Goal: Information Seeking & Learning: Learn about a topic

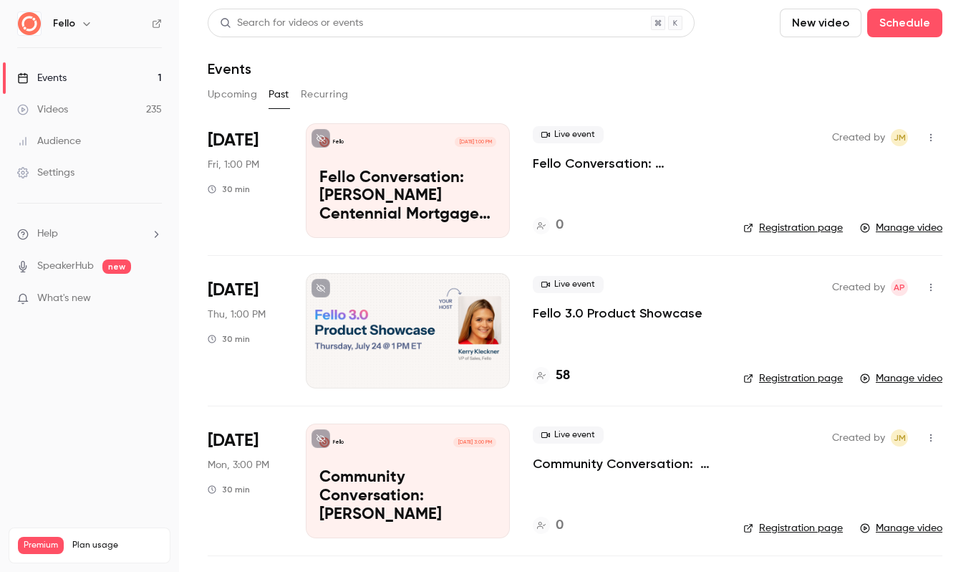
click at [228, 94] on button "Upcoming" at bounding box center [232, 94] width 49 height 23
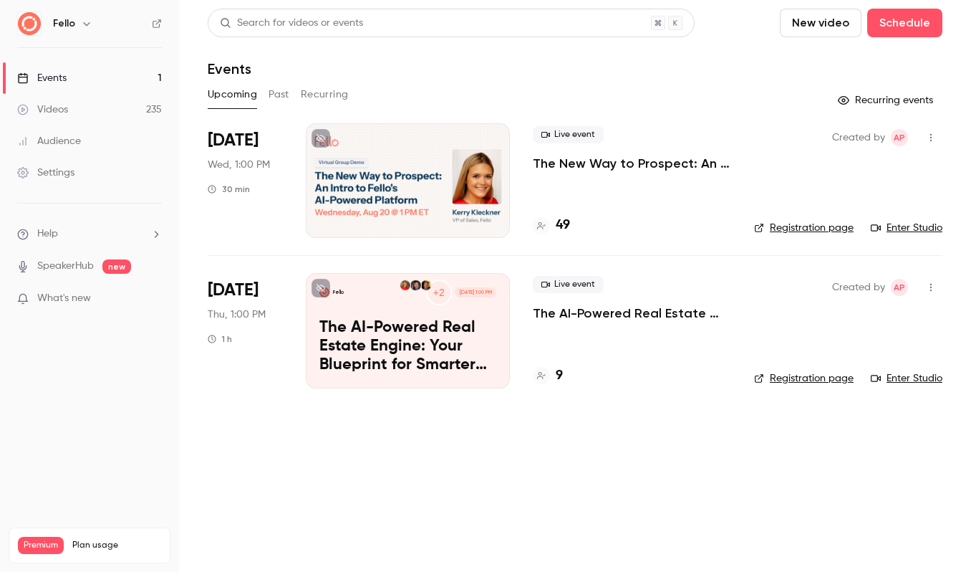
click at [415, 173] on div at bounding box center [408, 180] width 204 height 115
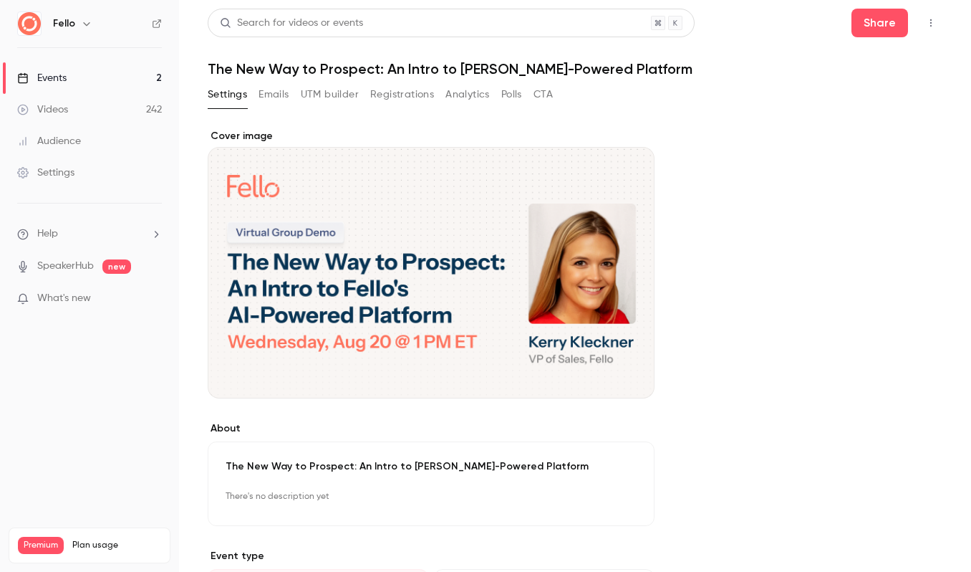
click at [405, 92] on button "Registrations" at bounding box center [402, 94] width 64 height 23
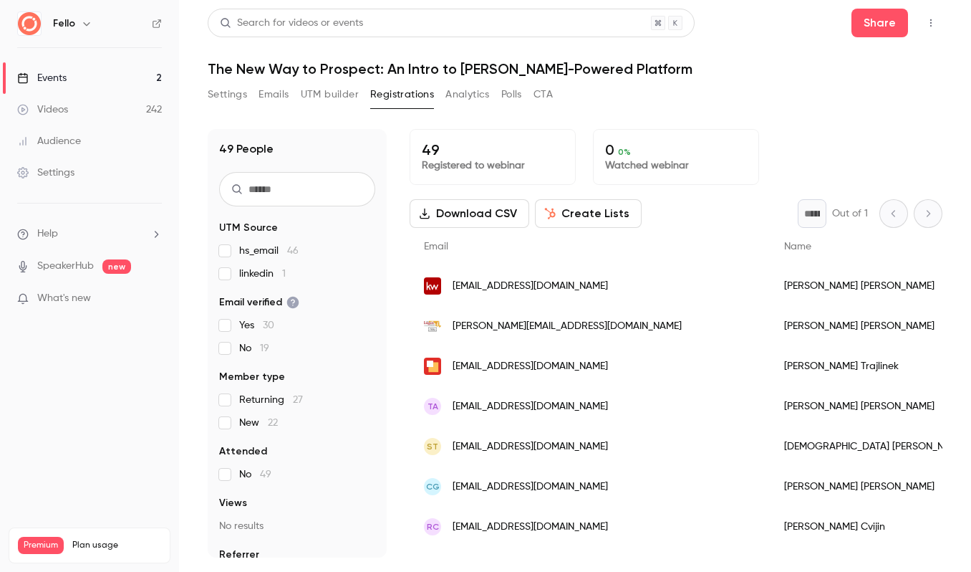
click at [582, 211] on button "Create Lists" at bounding box center [588, 213] width 107 height 29
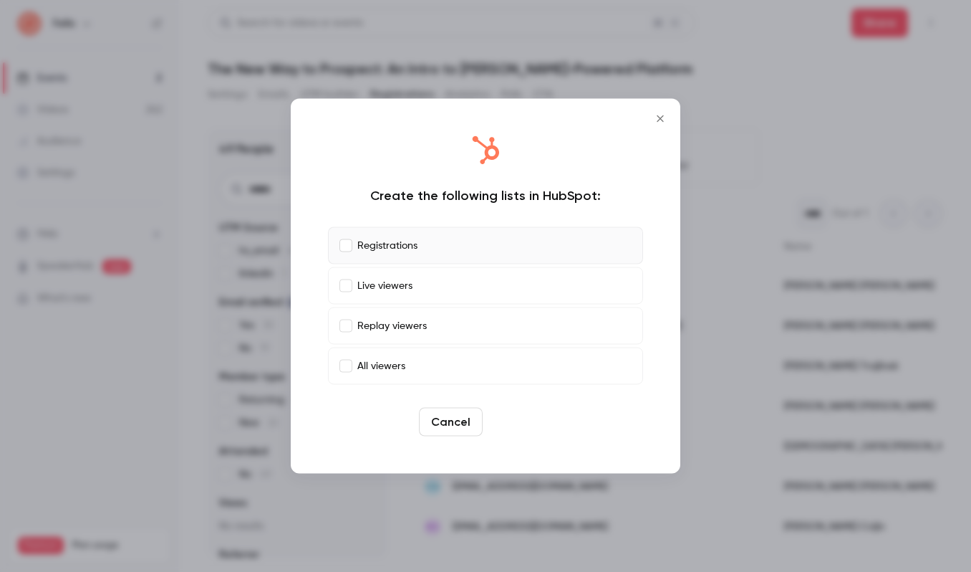
click at [533, 418] on button "Create" at bounding box center [520, 422] width 64 height 29
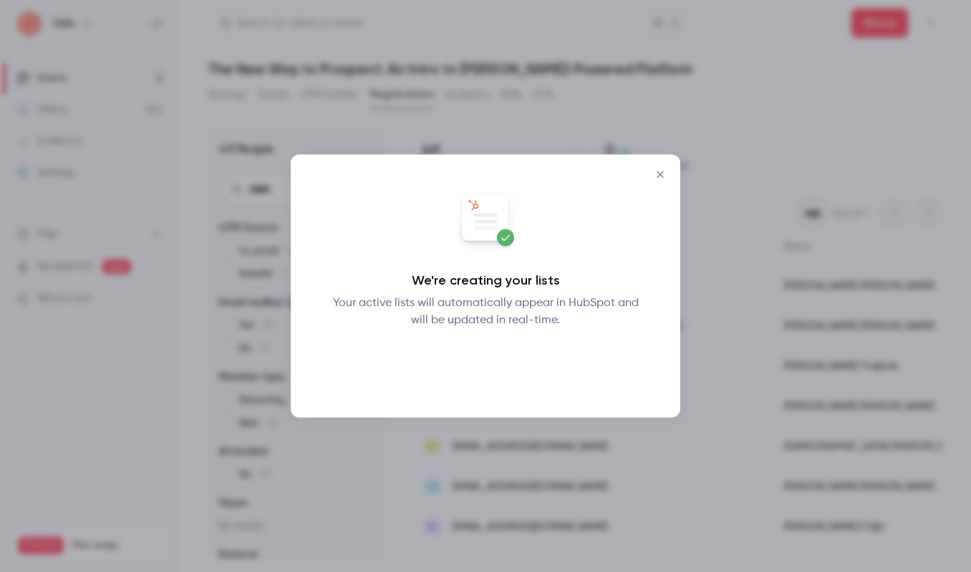
click at [496, 372] on button "Okay" at bounding box center [486, 366] width 52 height 29
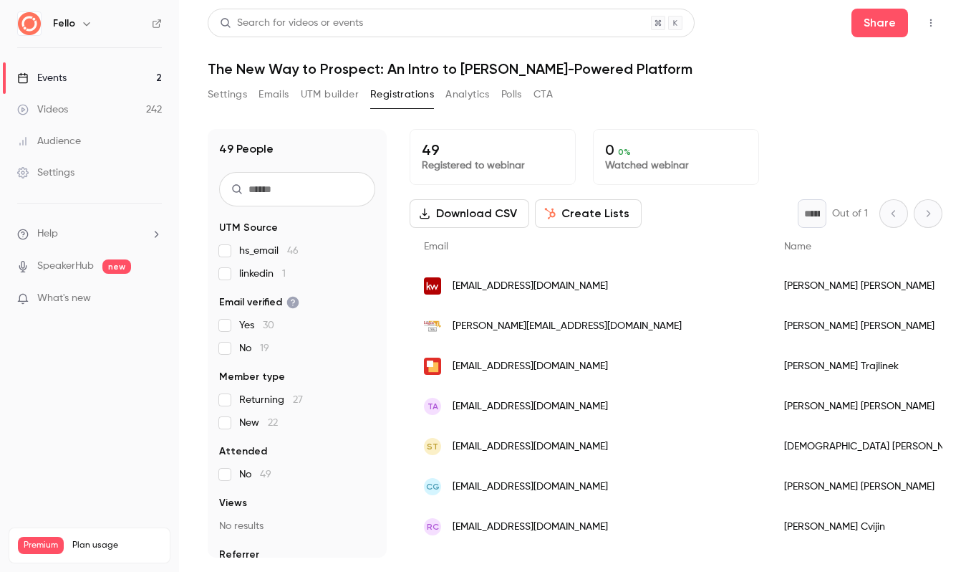
click at [231, 93] on button "Settings" at bounding box center [227, 94] width 39 height 23
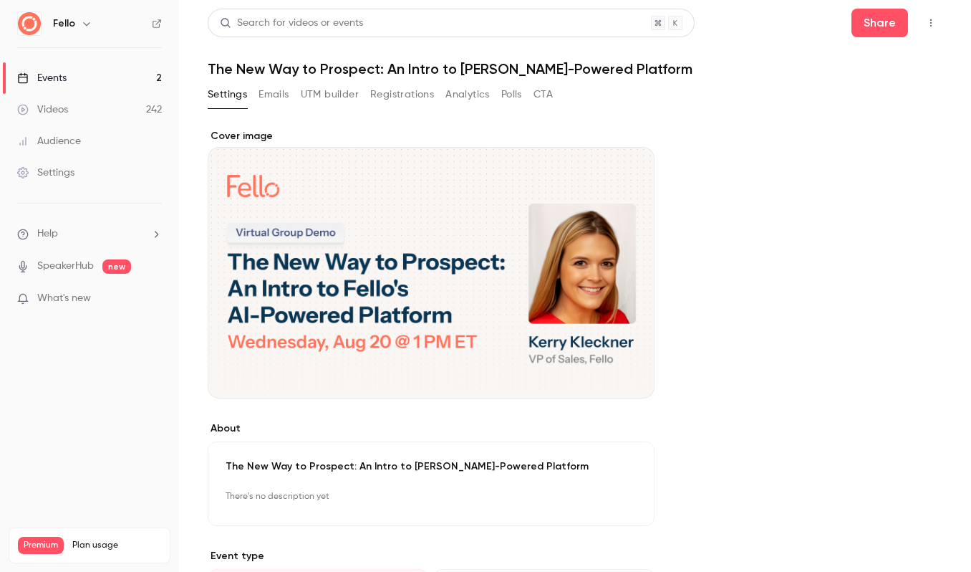
click at [302, 491] on p "There's no description yet" at bounding box center [431, 496] width 411 height 23
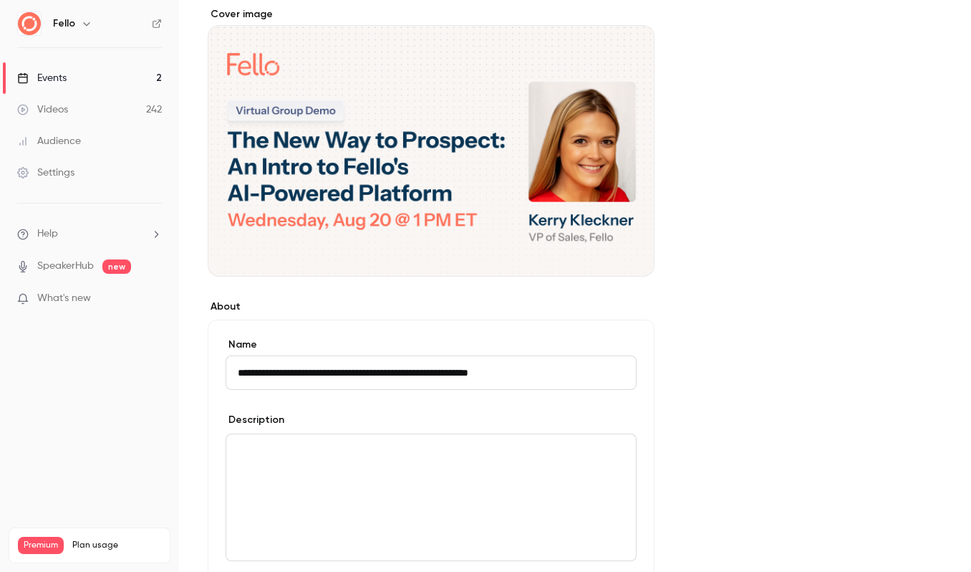
scroll to position [194, 0]
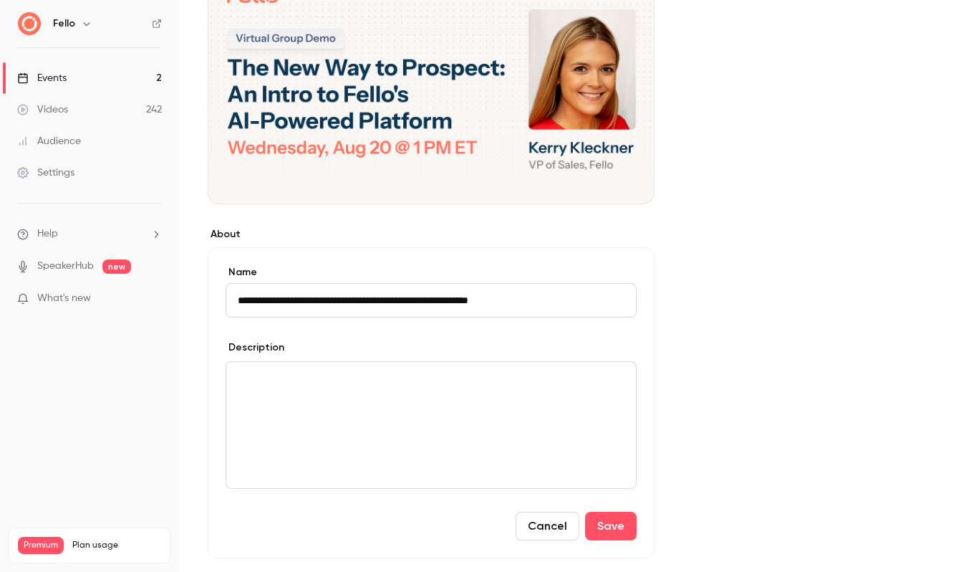
click at [286, 380] on p "editor" at bounding box center [431, 378] width 387 height 17
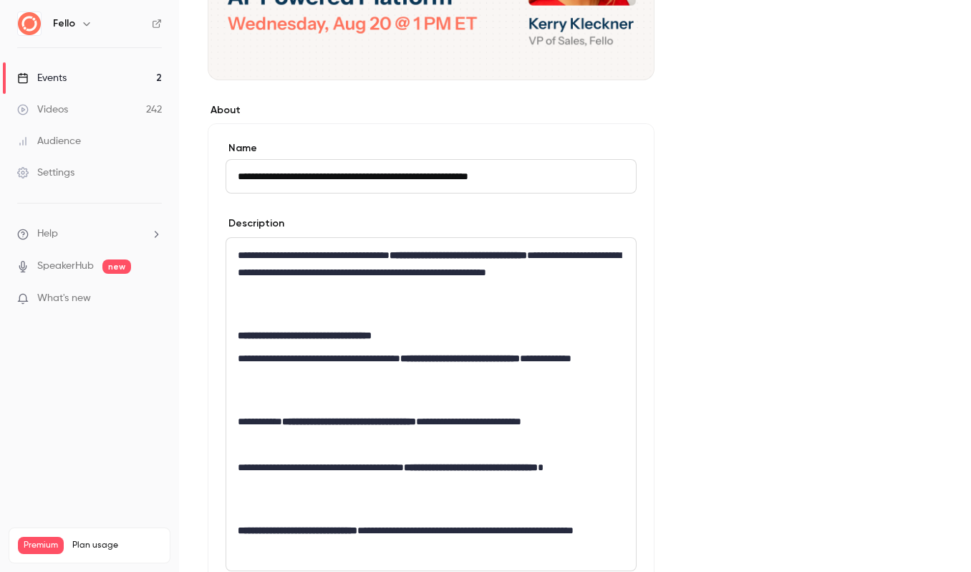
scroll to position [337, 0]
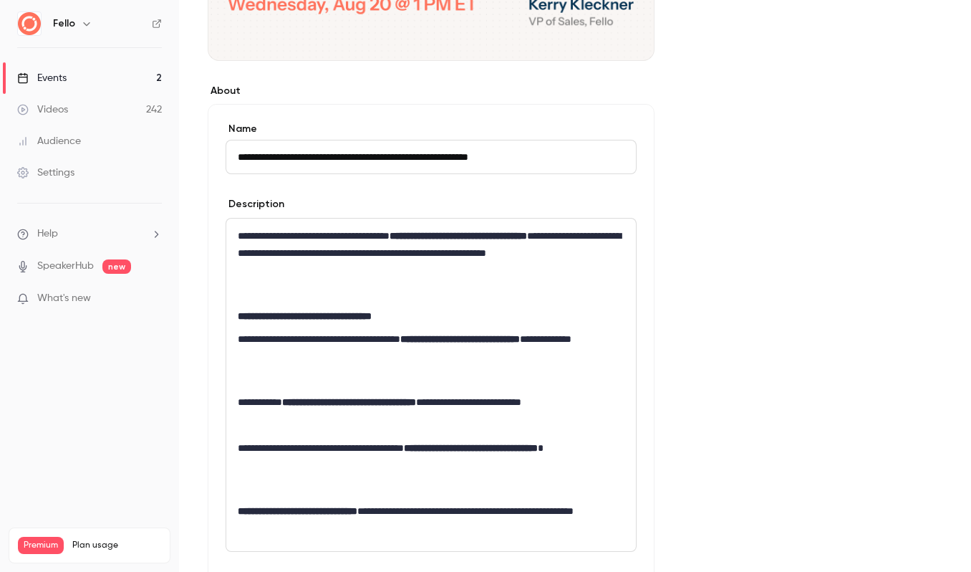
click at [254, 377] on p "editor" at bounding box center [431, 378] width 387 height 17
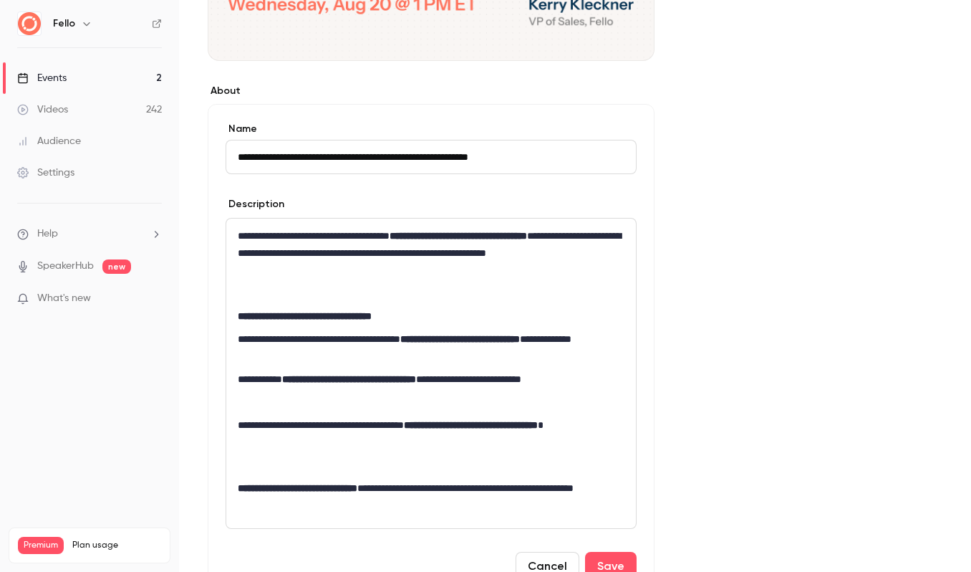
click at [244, 397] on p "editor" at bounding box center [431, 401] width 387 height 17
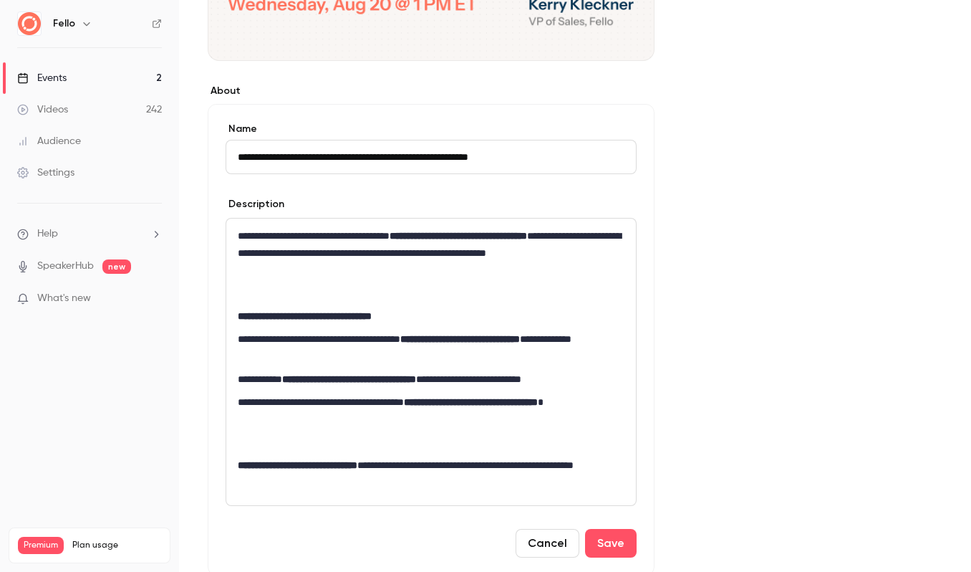
click at [234, 447] on div "**********" at bounding box center [431, 361] width 410 height 286
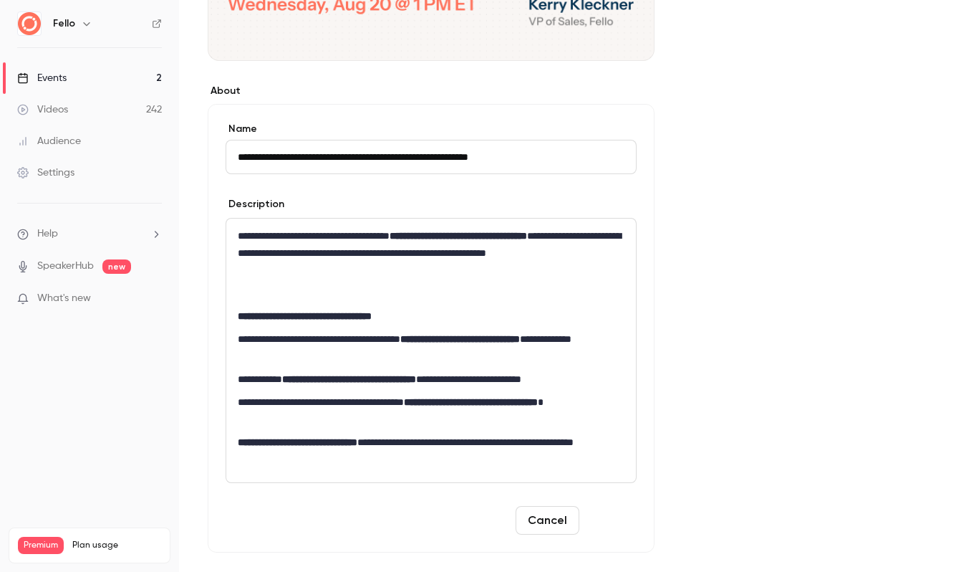
click at [621, 523] on button "Save" at bounding box center [611, 520] width 52 height 29
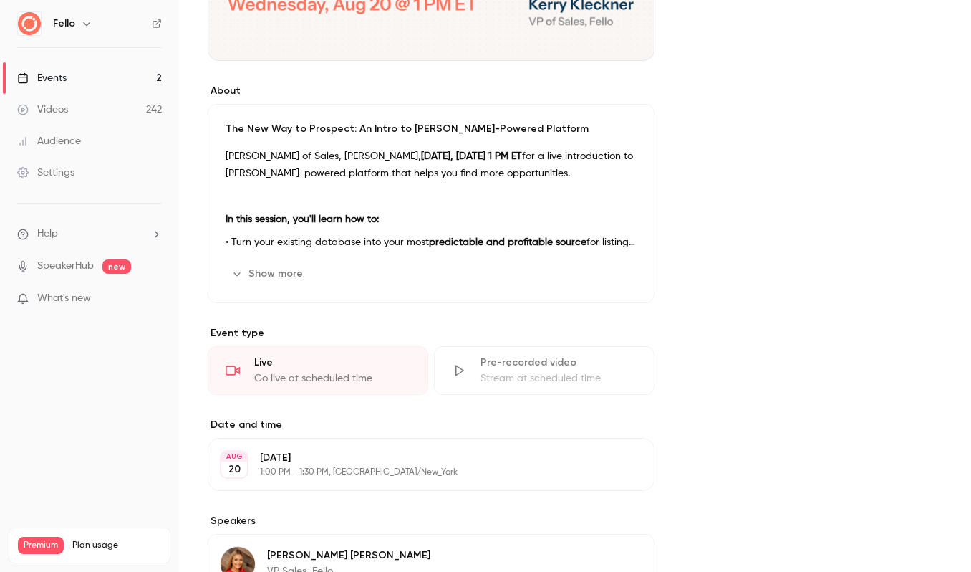
click at [458, 153] on strong "[DATE], [DATE] 1 PM ET" at bounding box center [471, 156] width 101 height 10
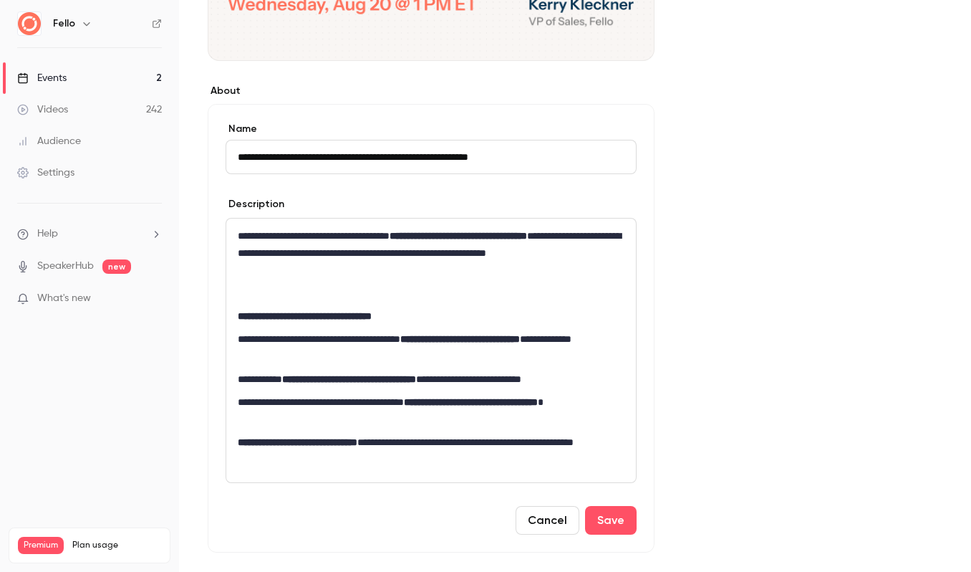
click at [449, 234] on strong "**********" at bounding box center [459, 236] width 138 height 10
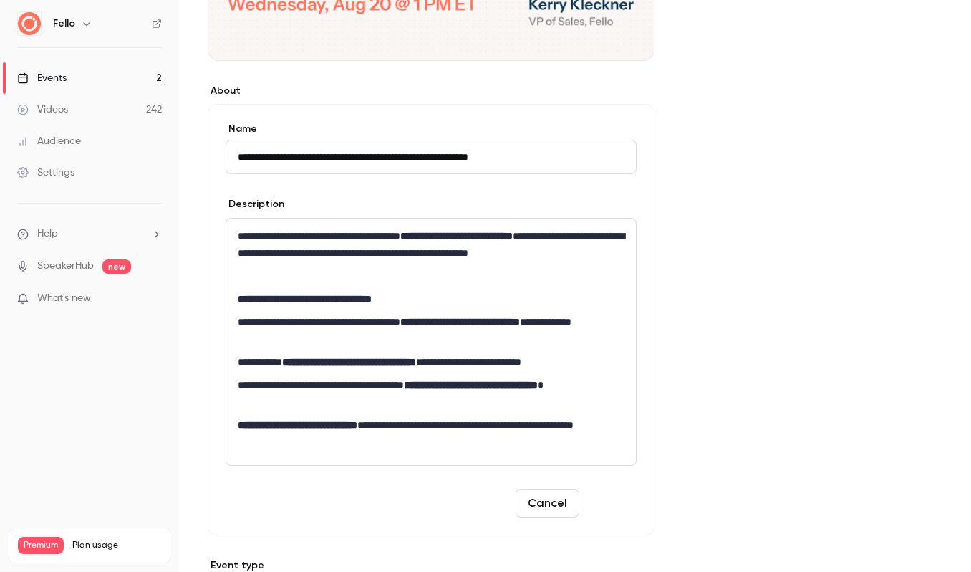
click at [614, 500] on button "Save" at bounding box center [611, 502] width 52 height 29
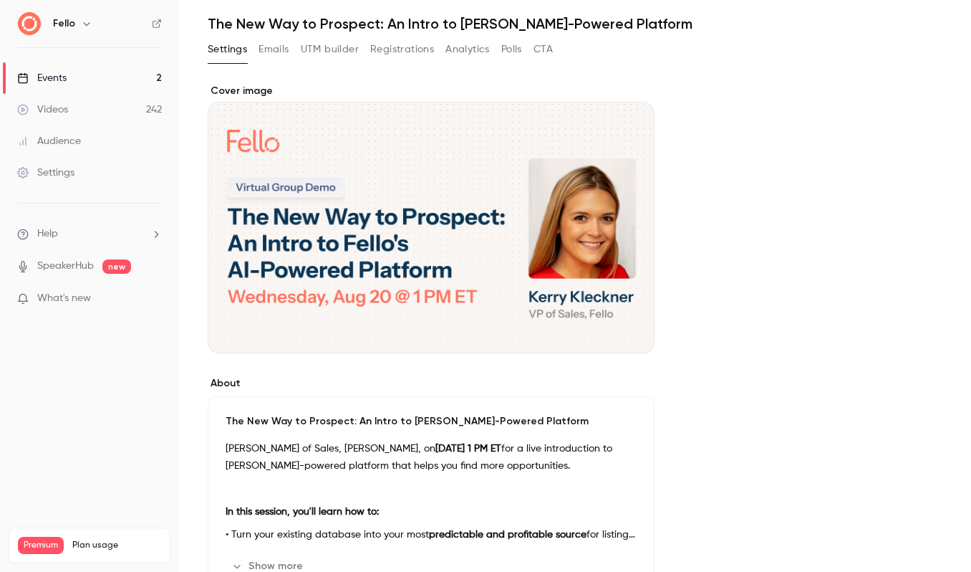
scroll to position [0, 0]
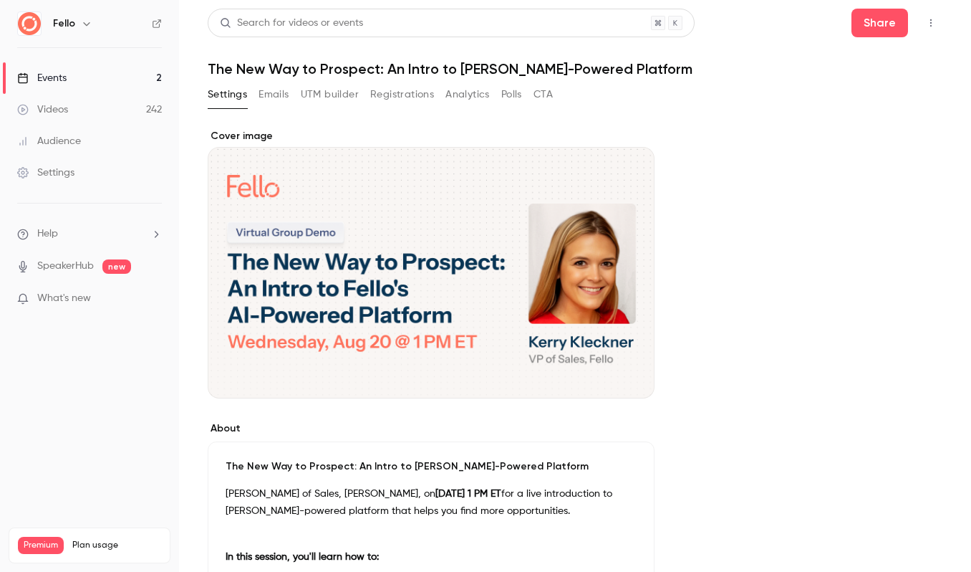
click at [423, 95] on button "Registrations" at bounding box center [402, 94] width 64 height 23
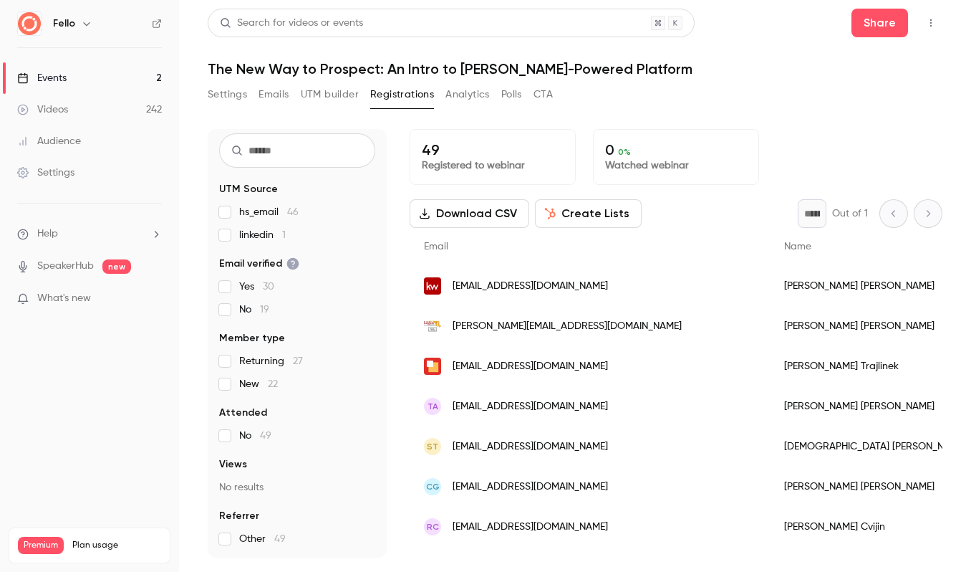
scroll to position [37, 0]
click at [61, 74] on div "Events" at bounding box center [41, 78] width 49 height 14
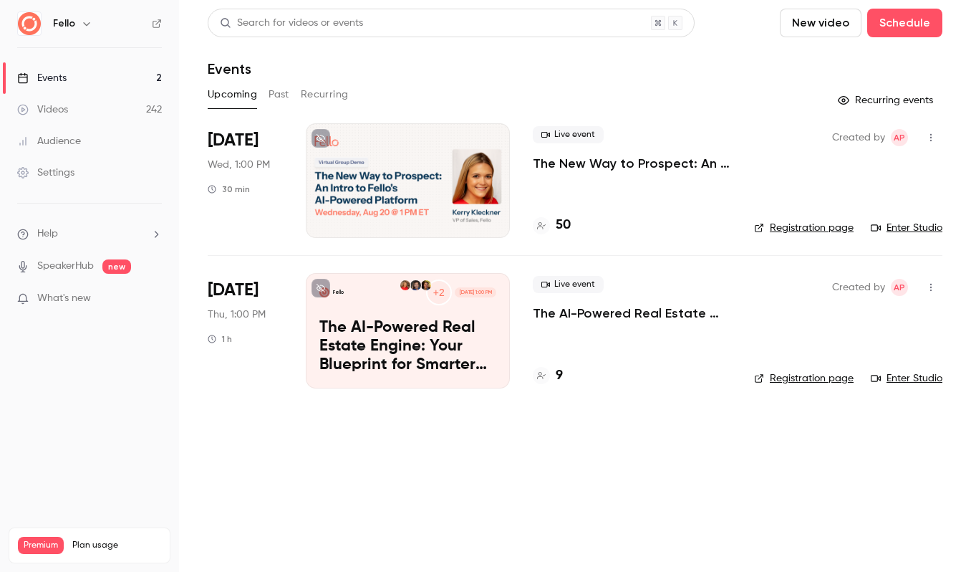
click at [276, 91] on button "Past" at bounding box center [279, 94] width 21 height 23
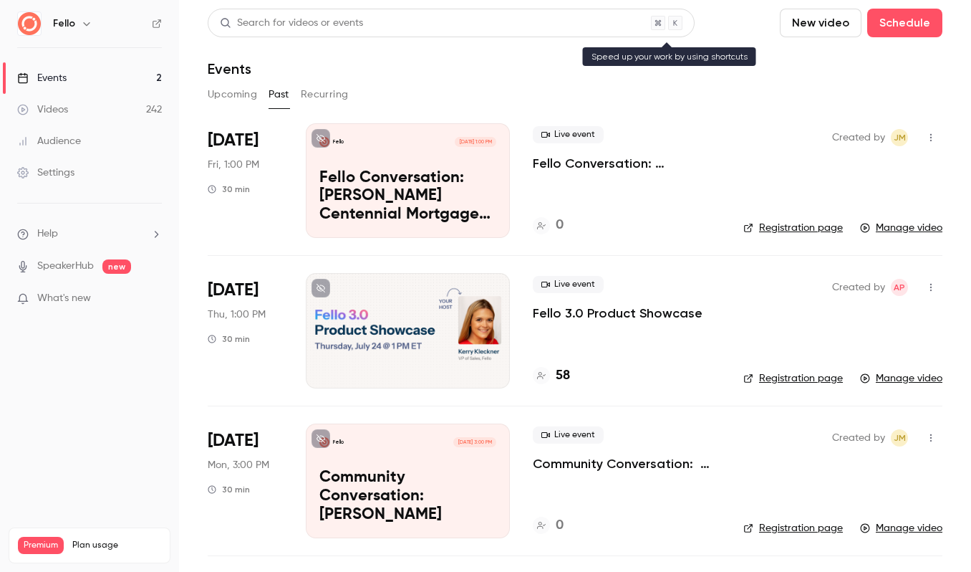
click at [327, 19] on div "Search for videos or events" at bounding box center [291, 23] width 143 height 15
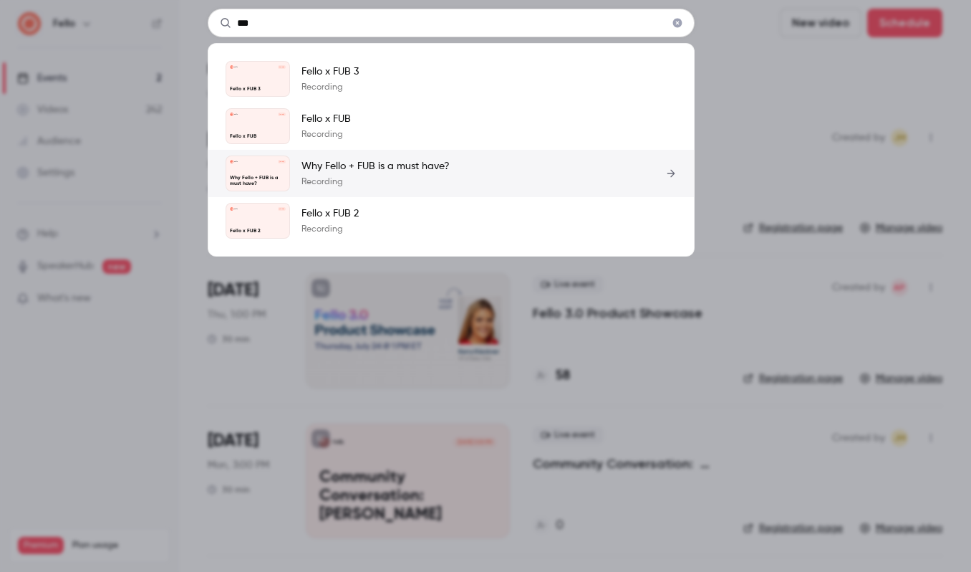
type input "***"
click at [259, 174] on div "Fello [DATE] Why Fello + FUB is a must have?" at bounding box center [258, 173] width 64 height 36
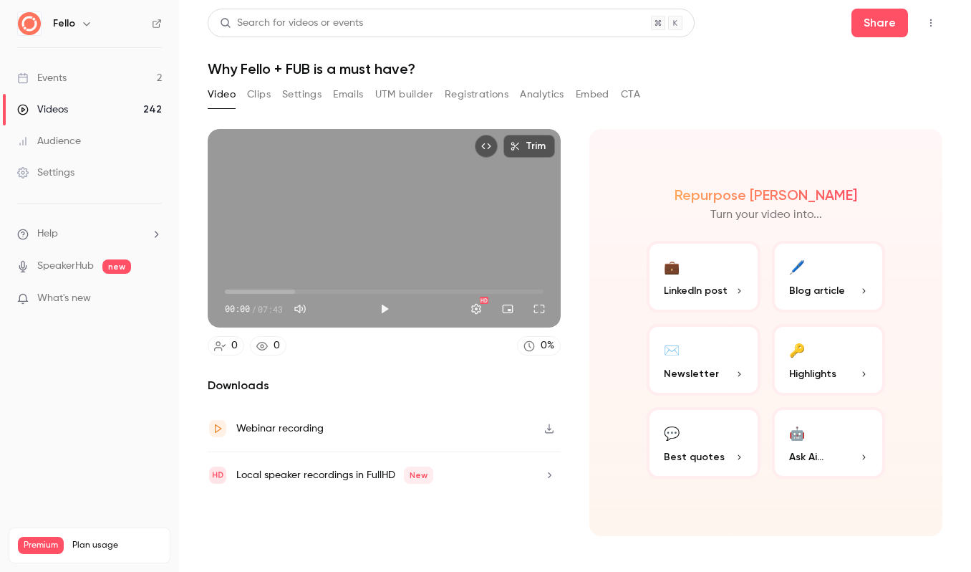
click at [256, 92] on button "Clips" at bounding box center [259, 94] width 24 height 23
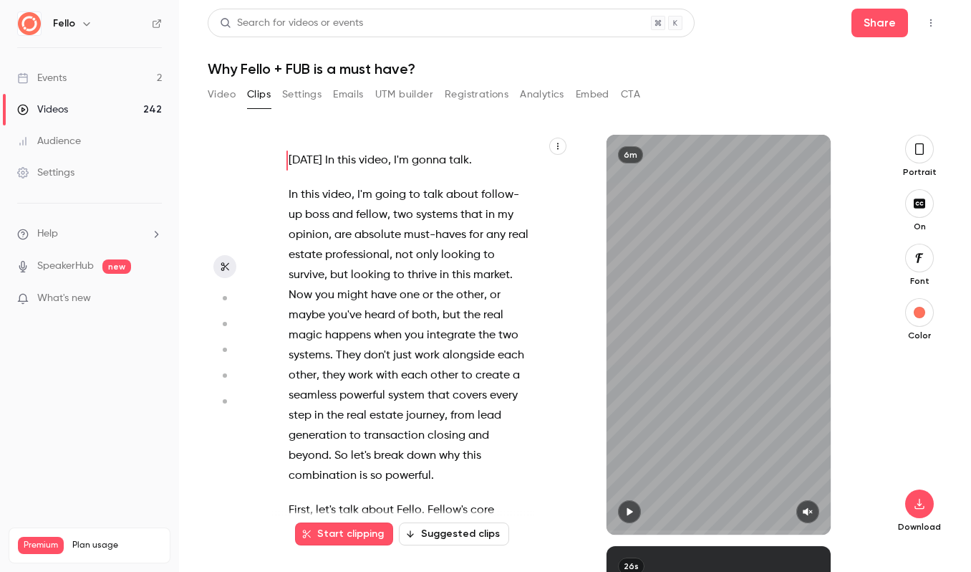
click at [59, 110] on div "Videos" at bounding box center [42, 109] width 51 height 14
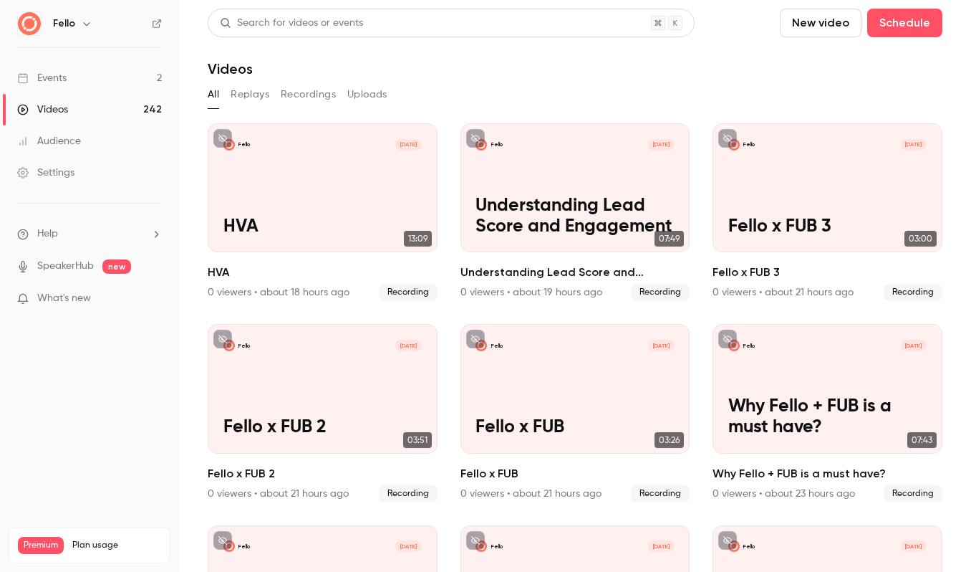
click at [365, 94] on button "Uploads" at bounding box center [367, 94] width 40 height 23
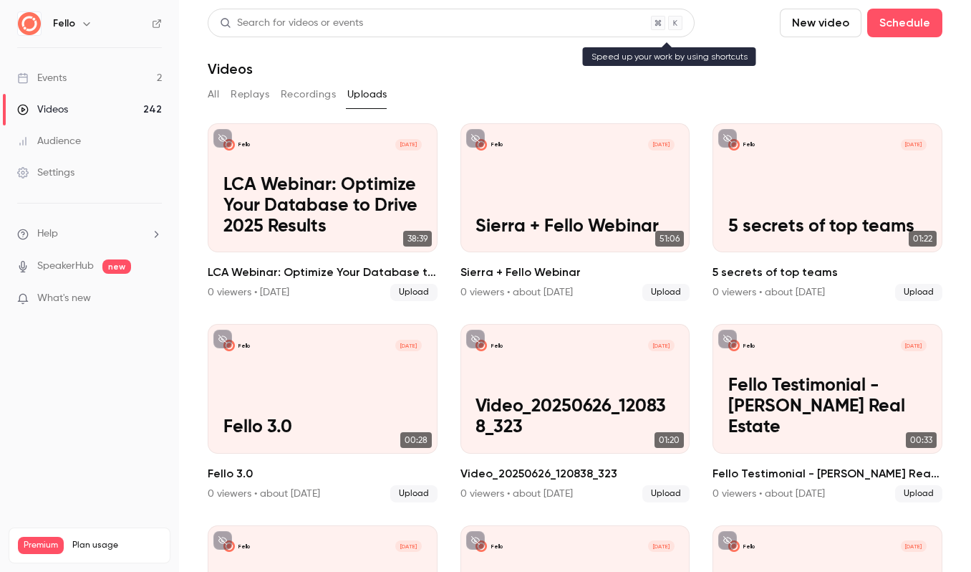
click at [355, 19] on div "Search for videos or events" at bounding box center [291, 23] width 143 height 15
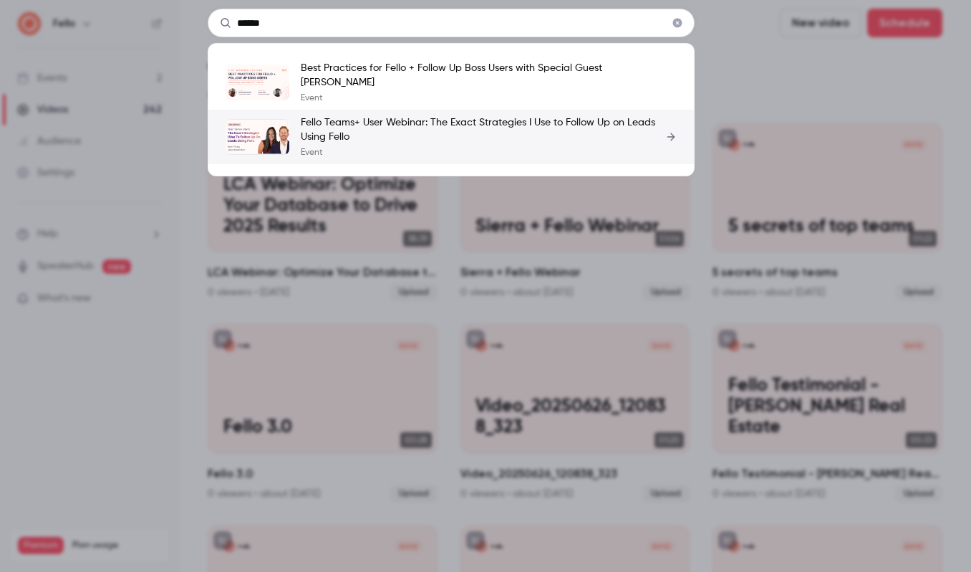
type input "******"
click at [357, 120] on p "Fello Teams+ User Webinar: The Exact Strategies I Use to Follow Up on Leads Usi…" at bounding box center [489, 129] width 376 height 29
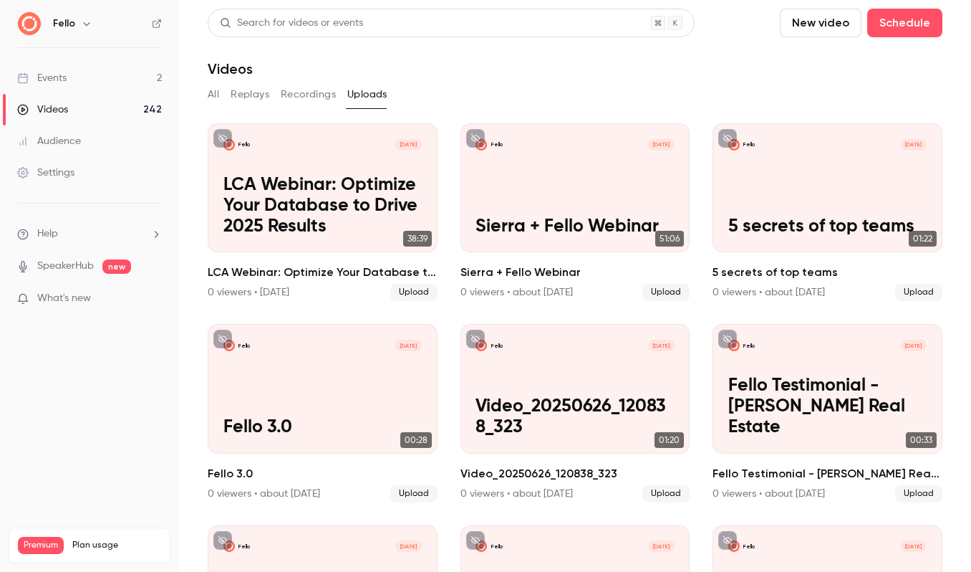
click at [332, 20] on div "Search for videos or events" at bounding box center [291, 23] width 143 height 15
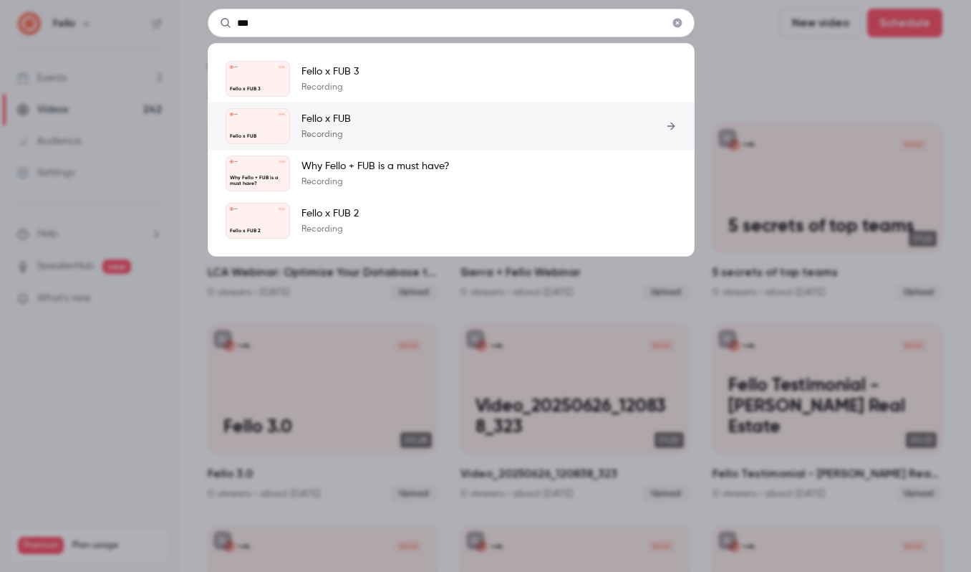
type input "***"
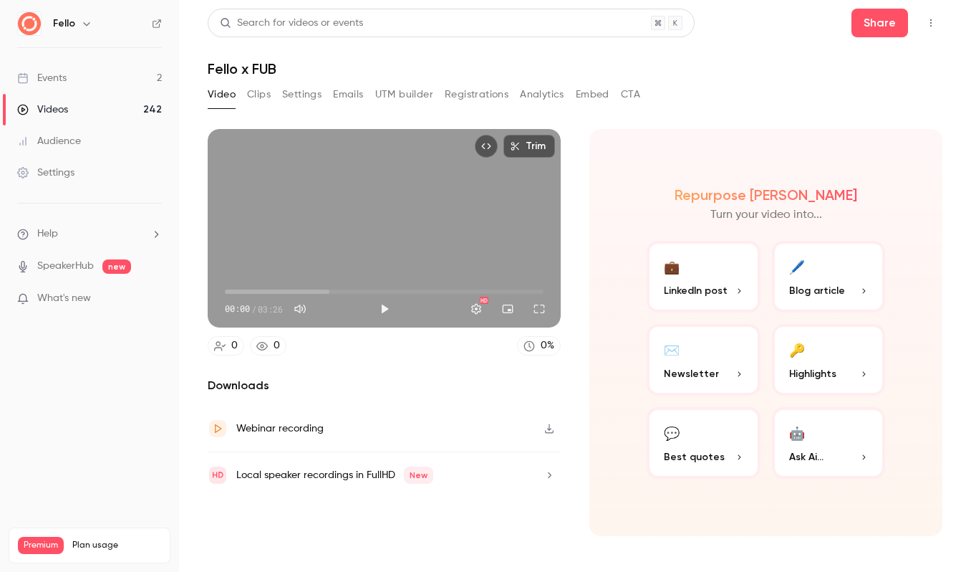
click at [54, 103] on div "Videos" at bounding box center [42, 109] width 51 height 14
